Goal: Information Seeking & Learning: Learn about a topic

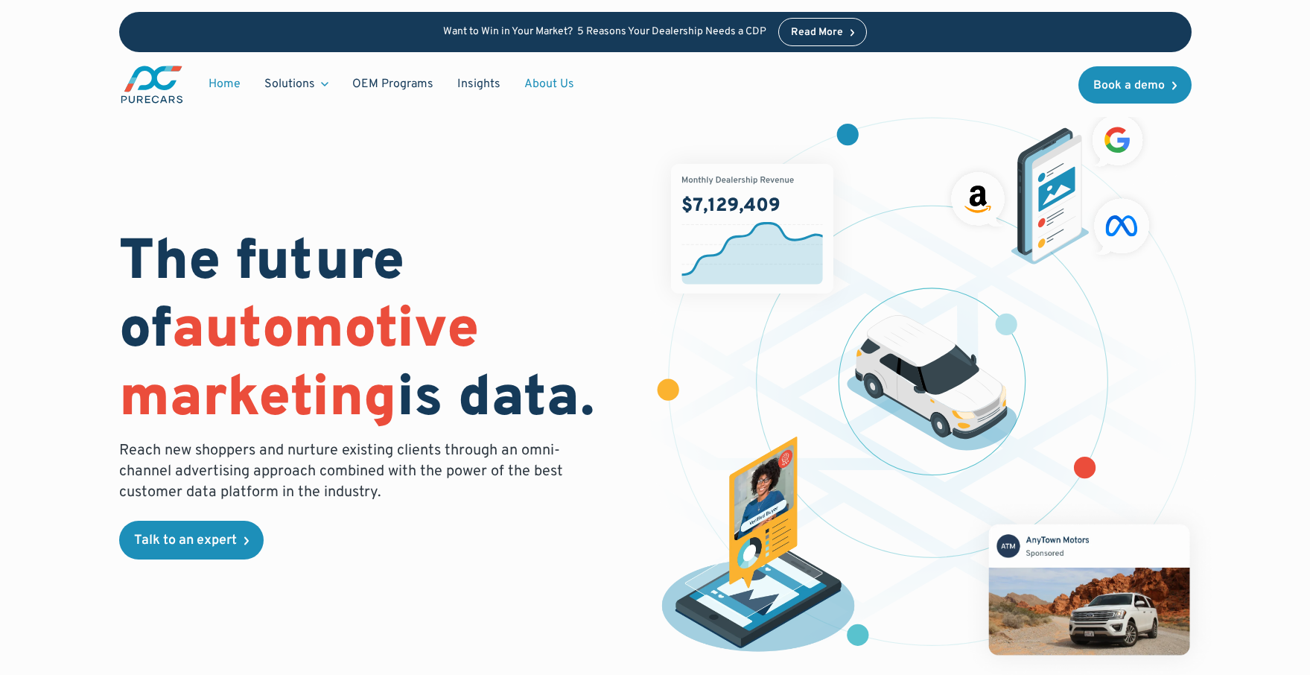
click at [546, 83] on link "About Us" at bounding box center [550, 84] width 74 height 28
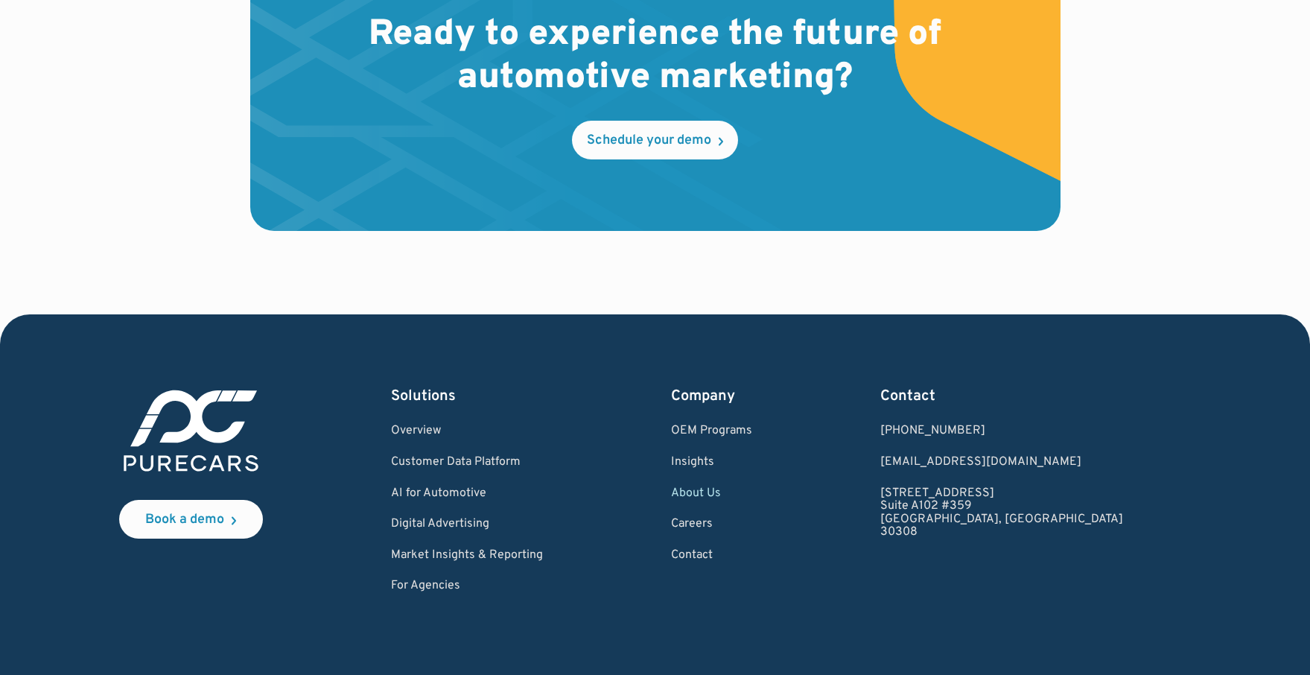
scroll to position [4321, 0]
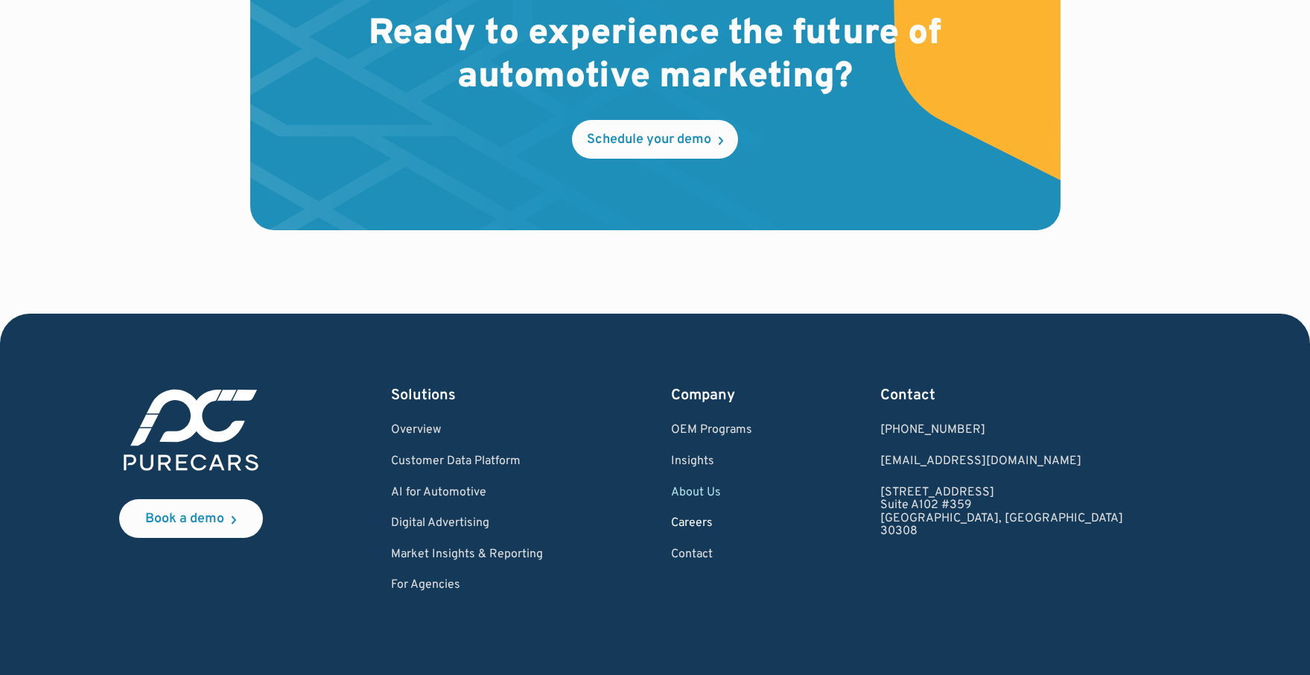
click at [747, 521] on link "Careers" at bounding box center [711, 523] width 81 height 13
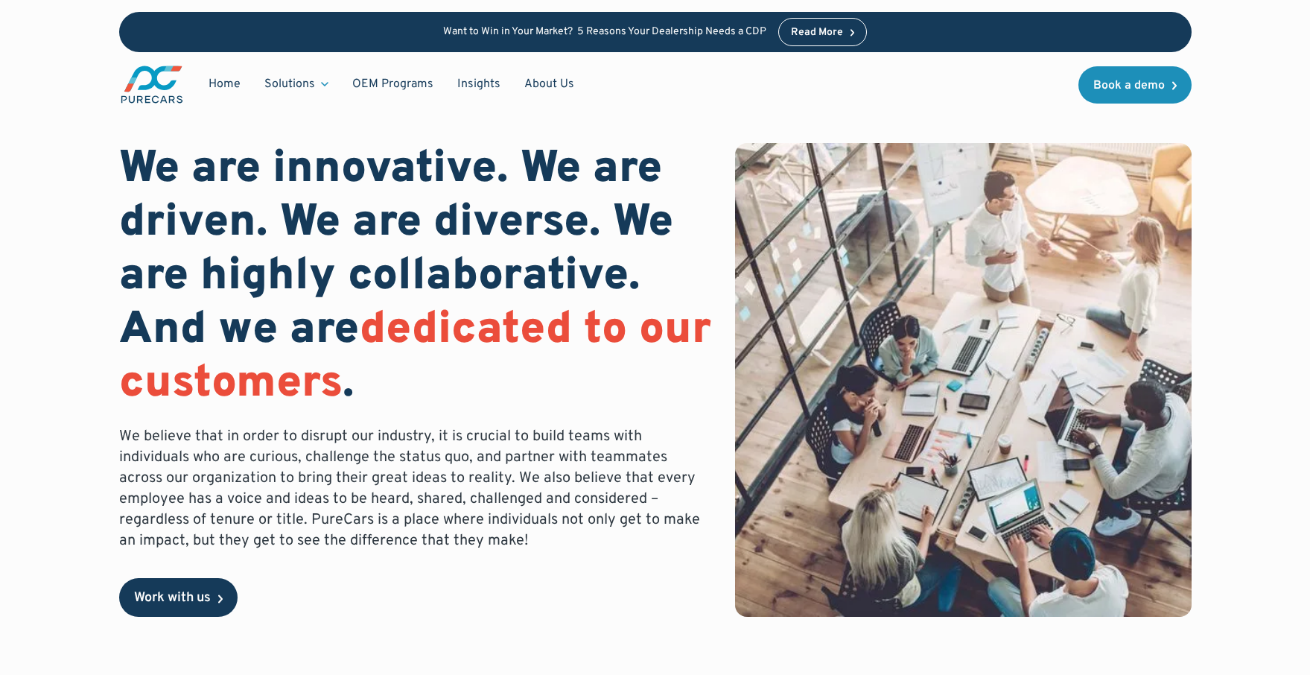
click at [183, 592] on div "Work with us" at bounding box center [172, 598] width 77 height 13
